Goal: Book appointment/travel/reservation

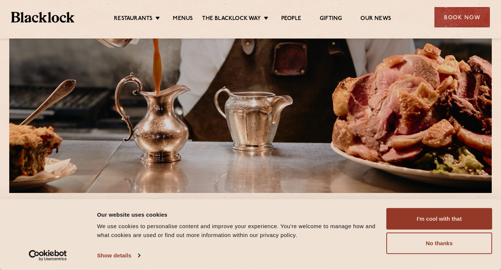
scroll to position [77, 0]
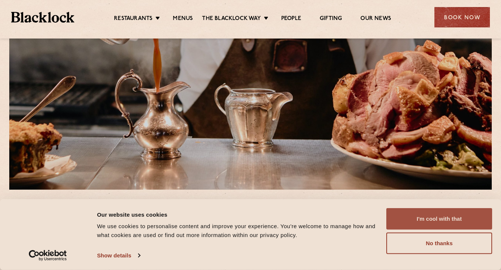
click at [419, 217] on button "I'm cool with that" at bounding box center [439, 218] width 106 height 21
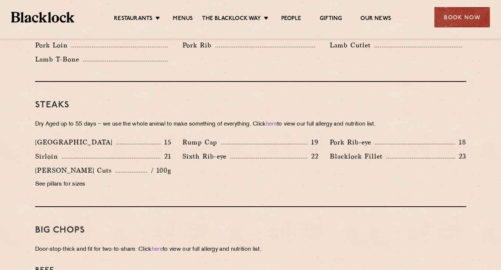
scroll to position [644, 0]
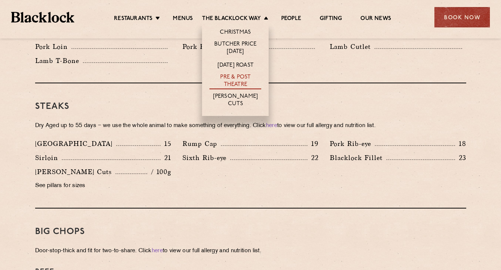
click at [240, 75] on link "Pre & Post Theatre" at bounding box center [235, 82] width 52 height 16
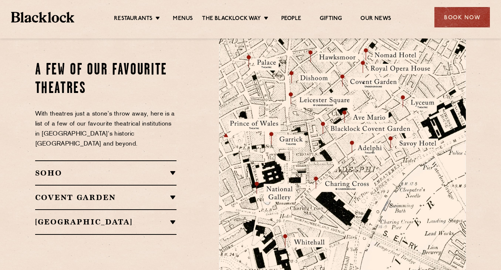
scroll to position [831, 0]
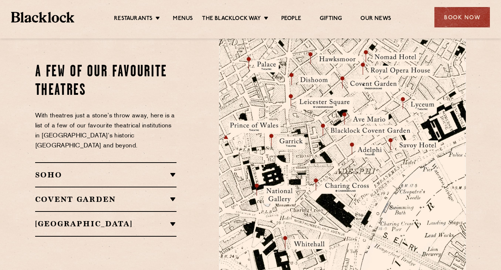
click at [173, 170] on h2 "SOHO" at bounding box center [106, 174] width 142 height 9
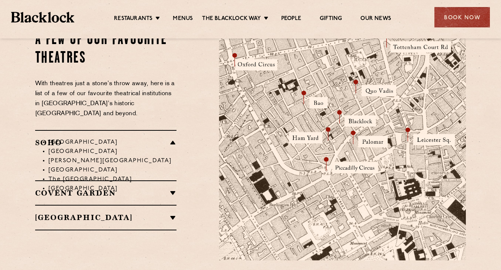
scroll to position [857, 0]
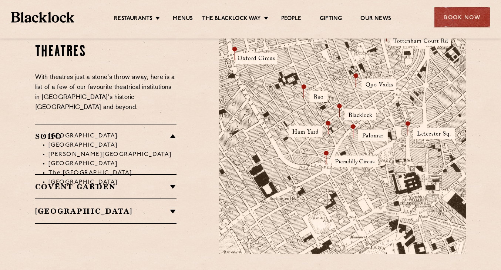
click at [173, 131] on li "[GEOGRAPHIC_DATA]" at bounding box center [112, 135] width 128 height 9
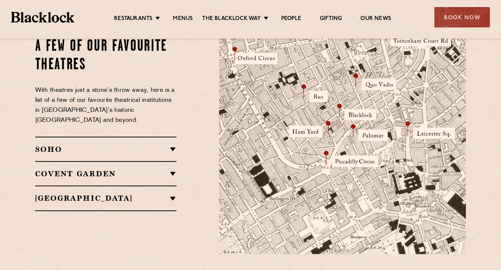
click at [53, 145] on h2 "SOHO" at bounding box center [106, 149] width 142 height 9
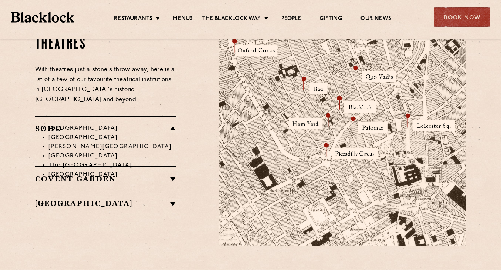
scroll to position [862, 0]
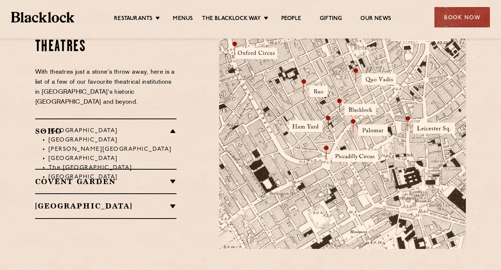
click at [151, 177] on h2 "Covent Garden" at bounding box center [106, 181] width 142 height 9
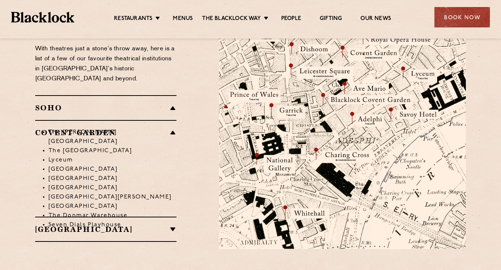
click at [174, 128] on li "The [PERSON_NAME][GEOGRAPHIC_DATA]" at bounding box center [112, 137] width 128 height 18
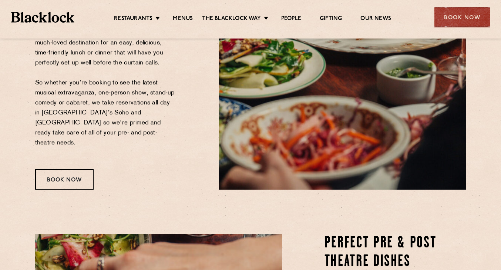
scroll to position [190, 0]
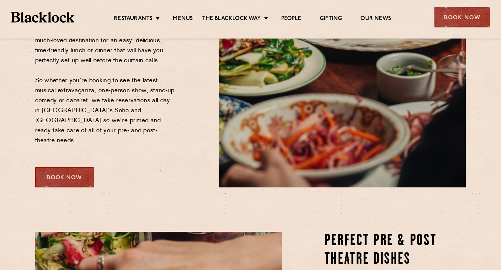
click at [75, 167] on div "Book Now" at bounding box center [64, 177] width 58 height 20
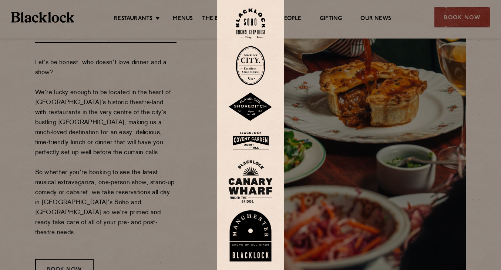
scroll to position [90, 0]
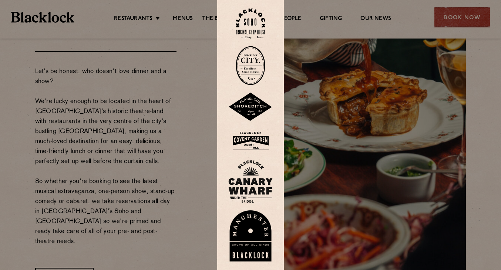
click at [160, 153] on div at bounding box center [250, 135] width 501 height 270
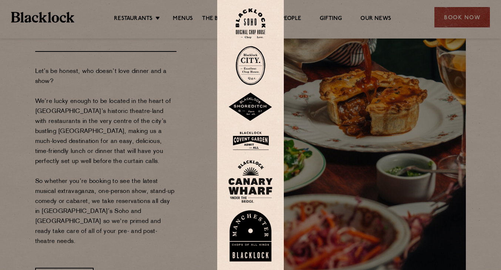
click at [258, 26] on img at bounding box center [251, 24] width 30 height 30
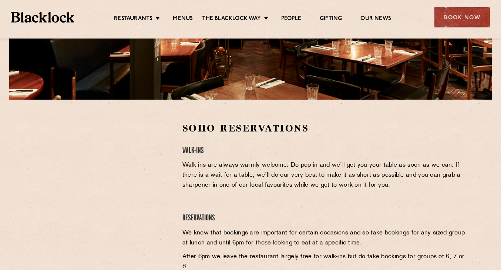
scroll to position [168, 0]
